Goal: Transaction & Acquisition: Purchase product/service

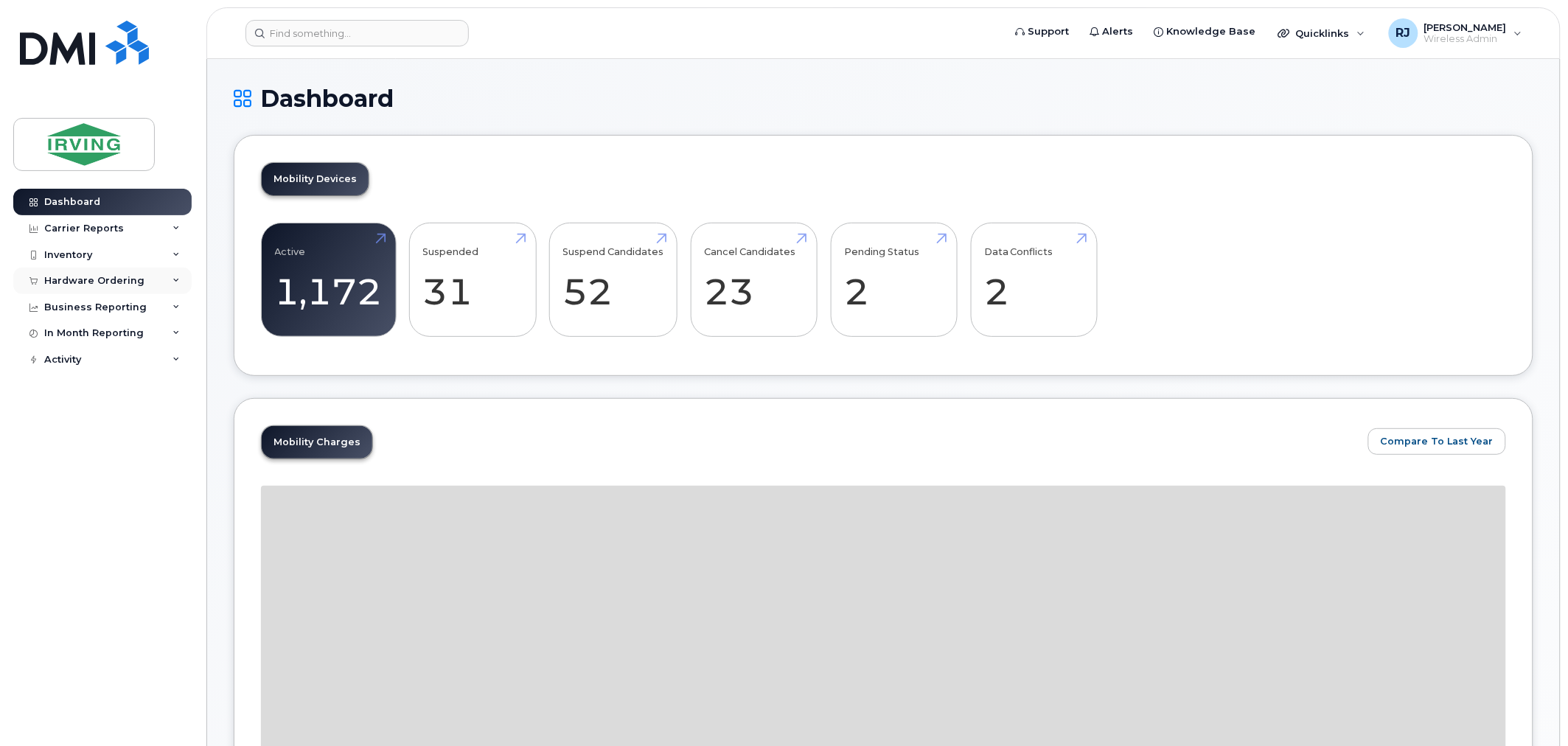
click at [121, 277] on div "Hardware Ordering" at bounding box center [95, 281] width 101 height 12
click at [119, 306] on link "Overview" at bounding box center [116, 308] width 152 height 28
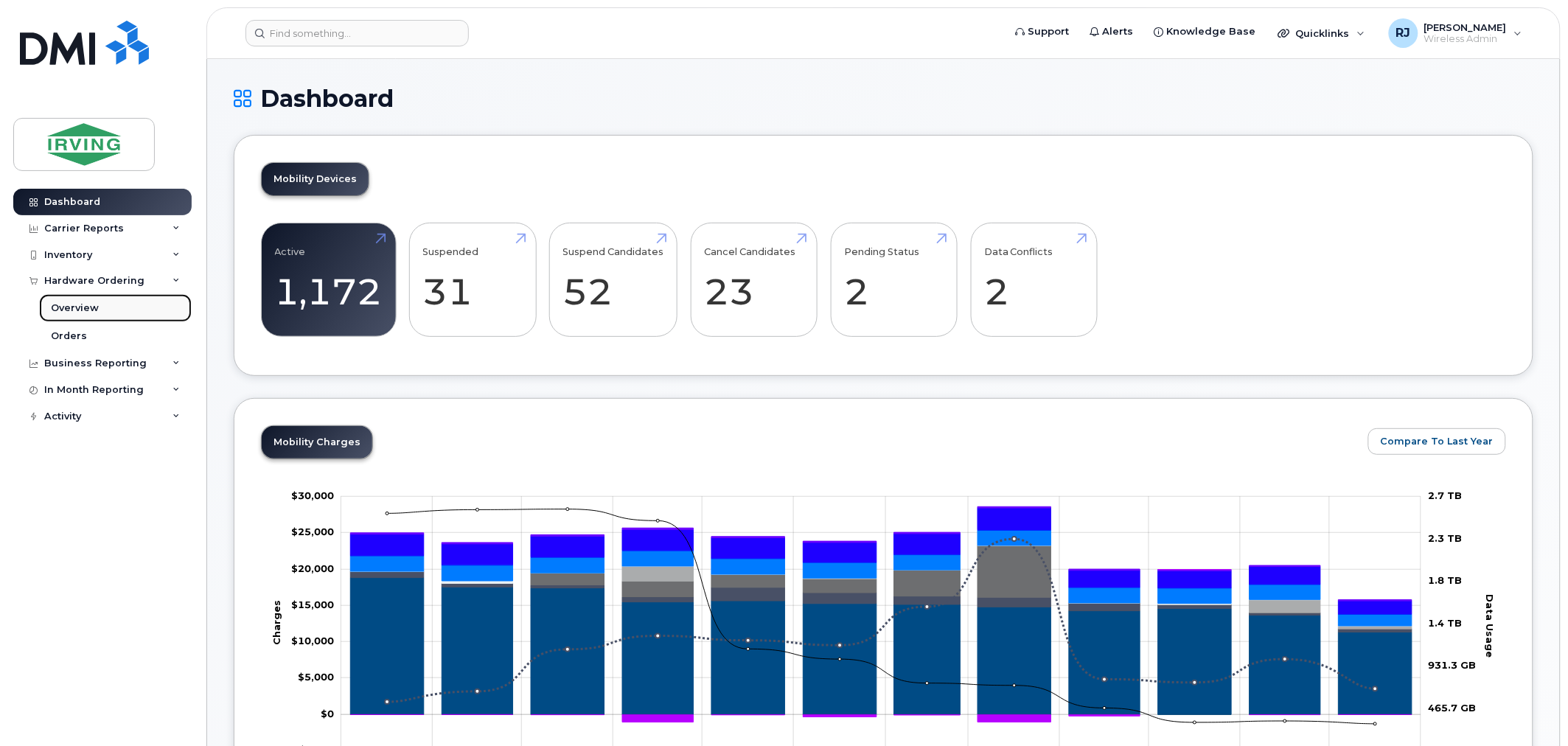
click at [98, 304] on link "Overview" at bounding box center [116, 308] width 152 height 28
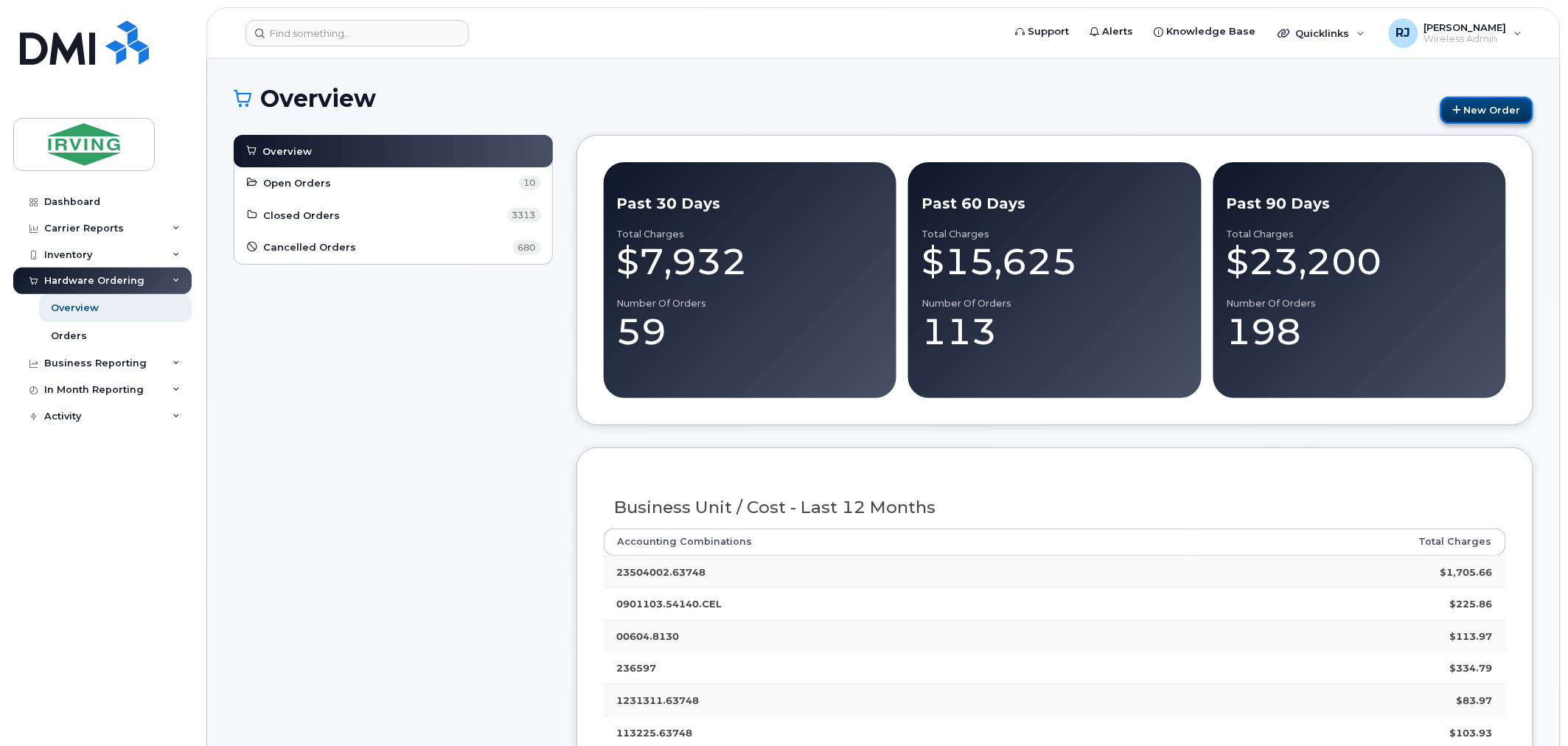
click at [1510, 116] on link "New Order" at bounding box center [1487, 111] width 93 height 28
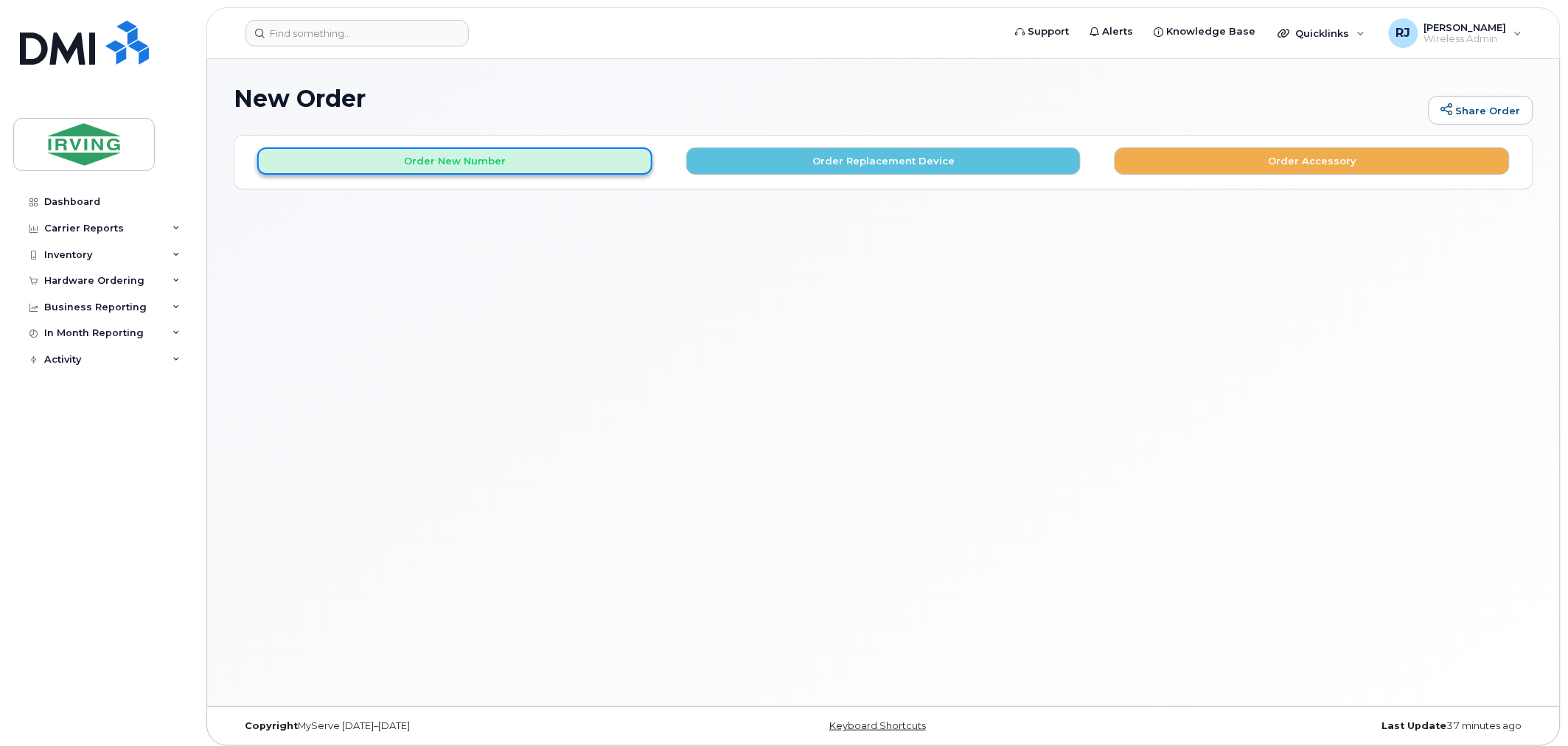
click at [510, 170] on button "Order New Number" at bounding box center [454, 161] width 395 height 28
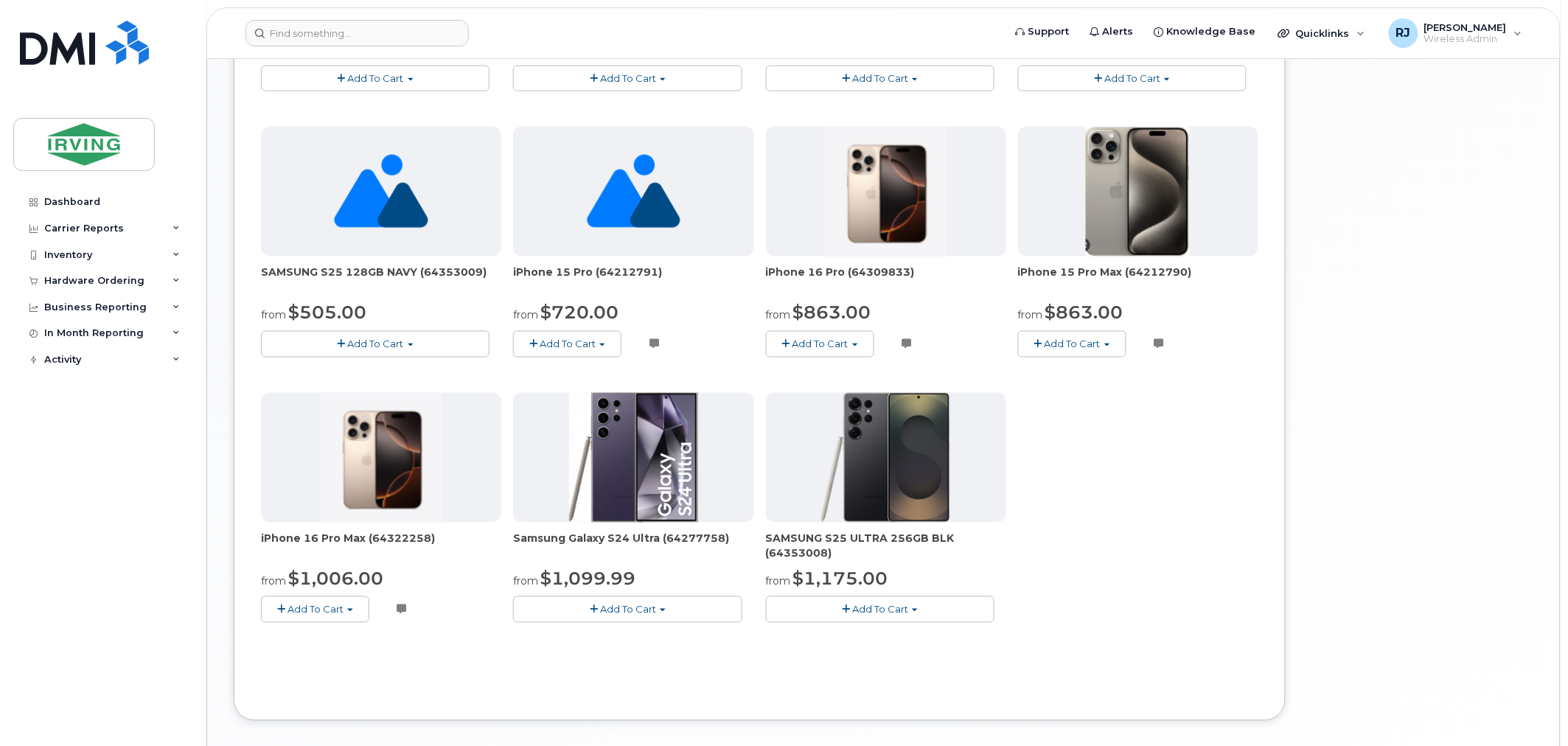
scroll to position [737, 0]
